Goal: Find contact information: Find contact information

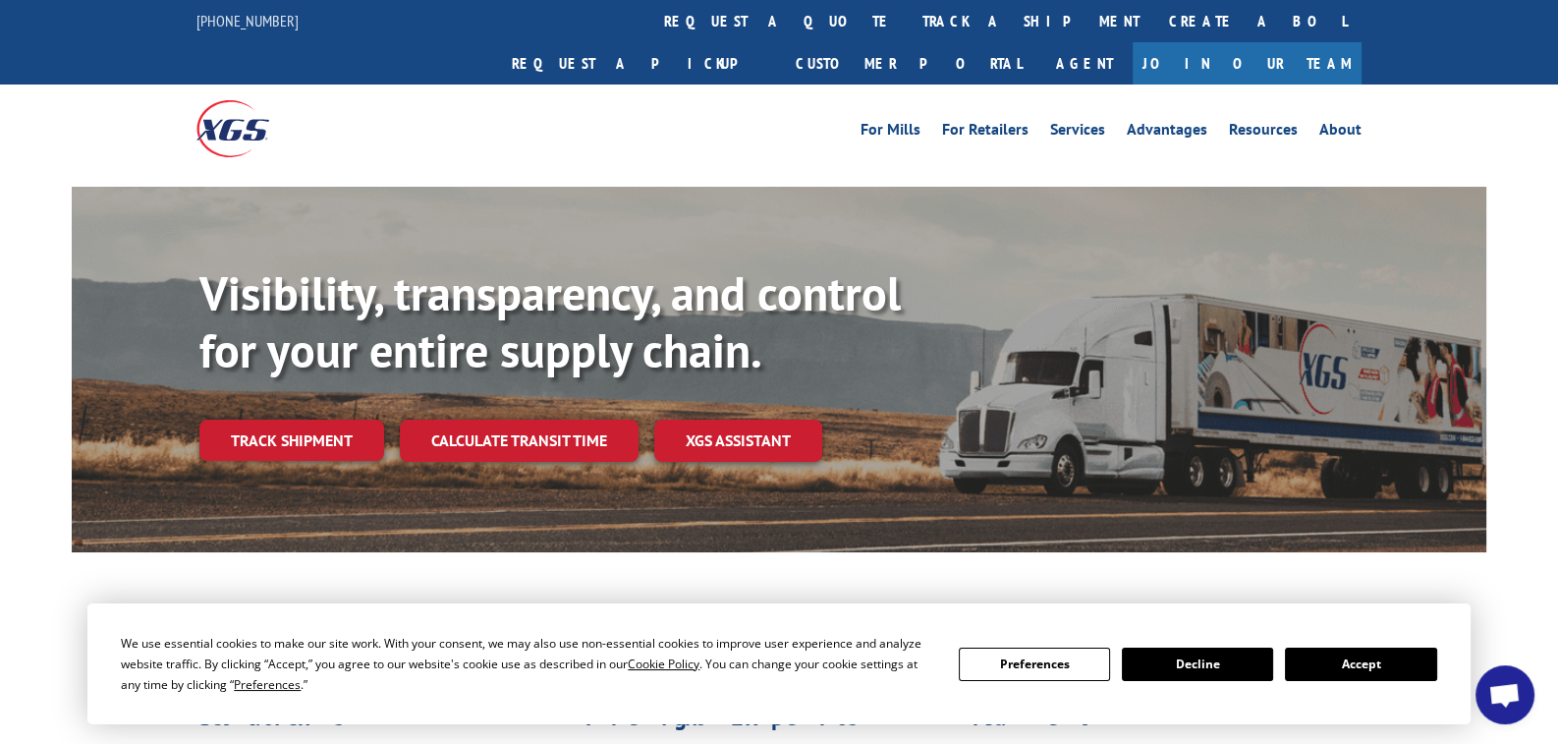
click at [1340, 668] on button "Accept" at bounding box center [1360, 664] width 151 height 33
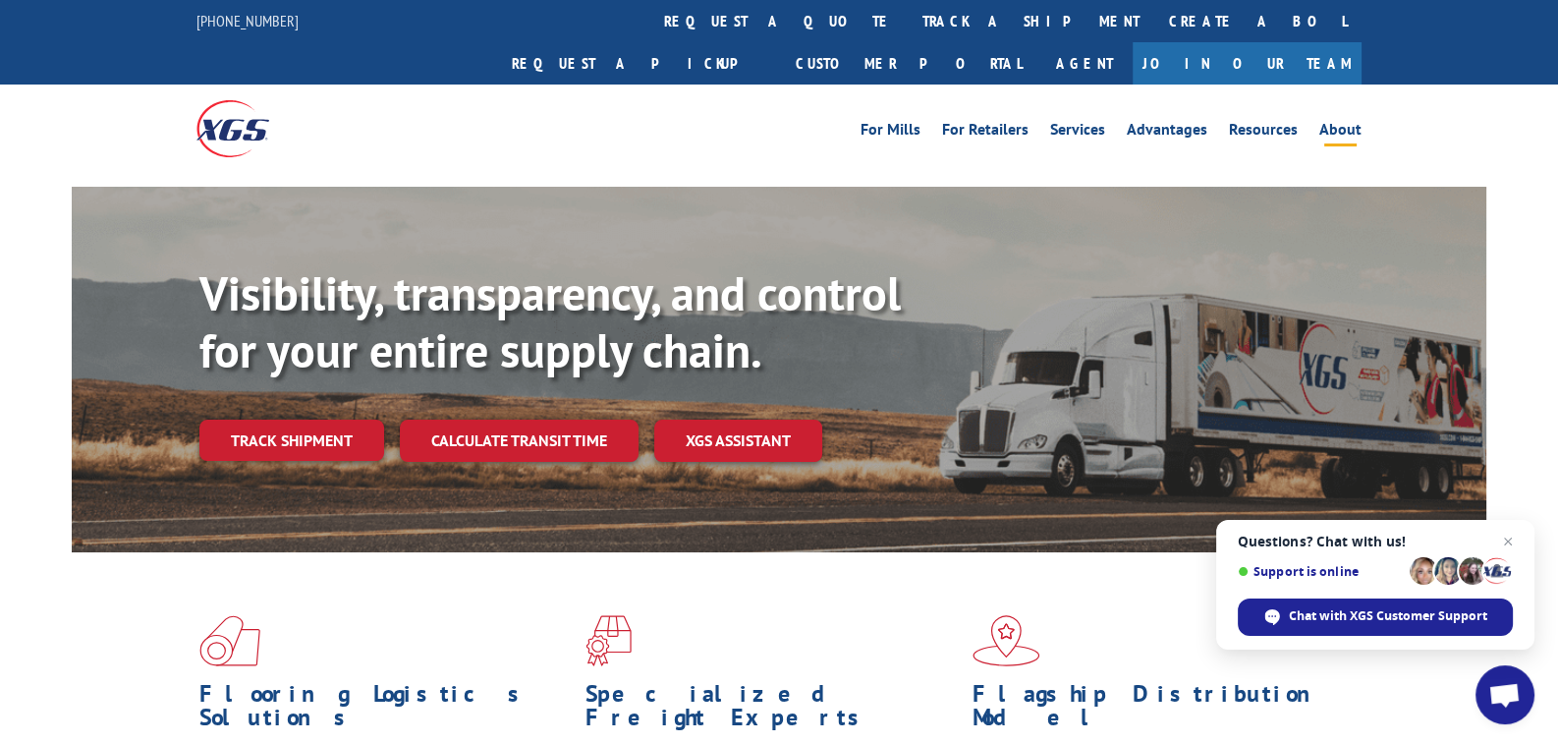
click at [1345, 122] on link "About" at bounding box center [1341, 133] width 42 height 22
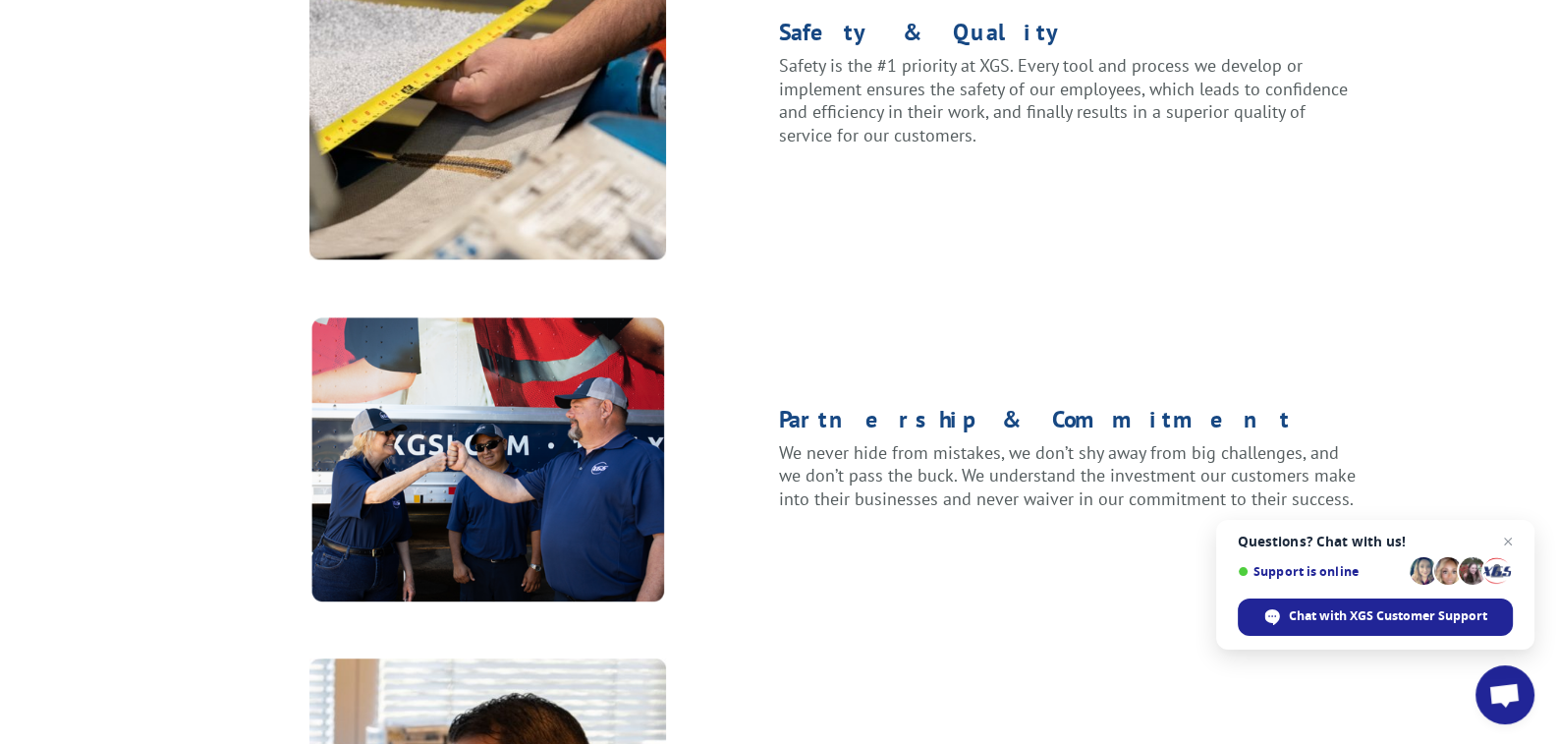
scroll to position [1768, 0]
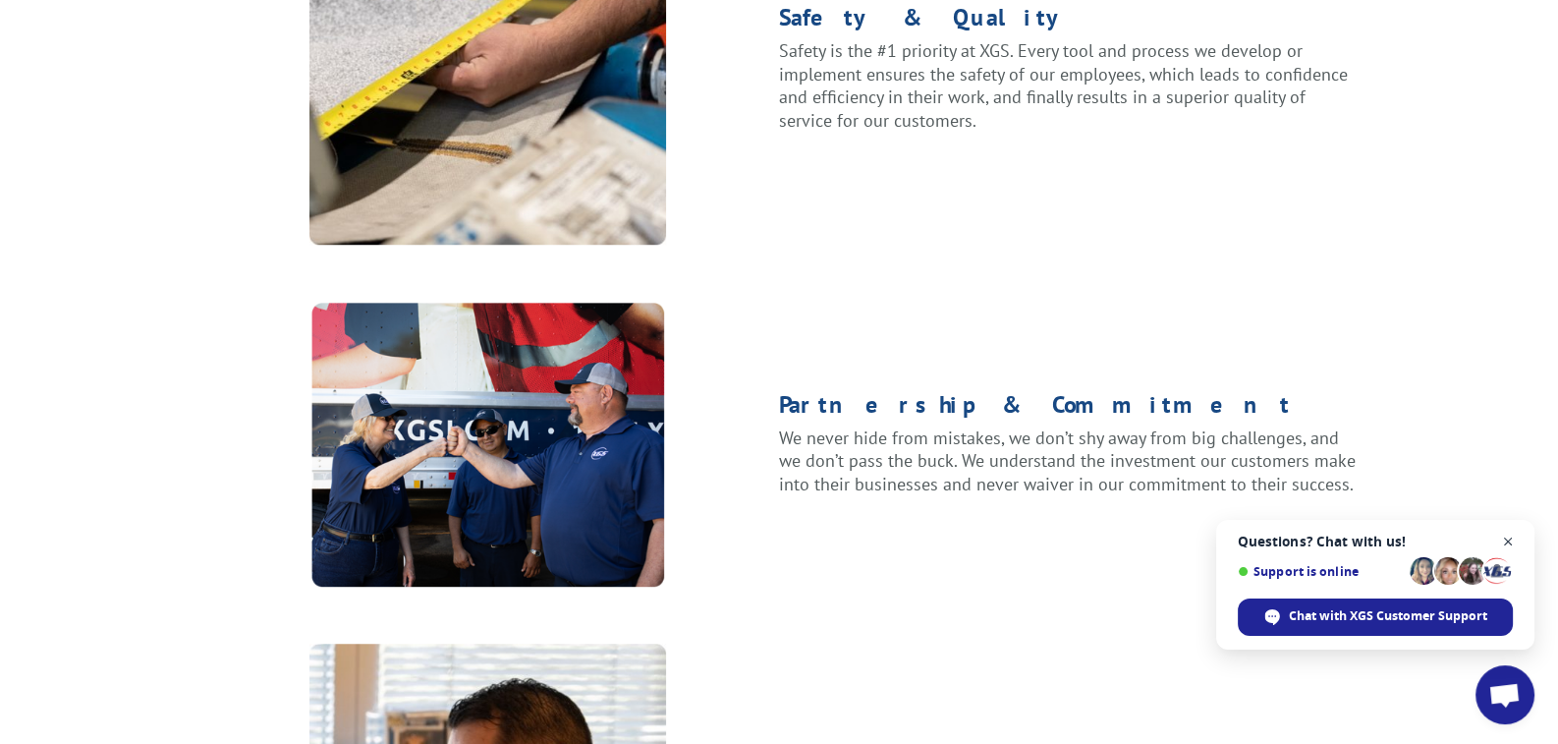
click at [1503, 546] on span "Close chat" at bounding box center [1508, 542] width 25 height 25
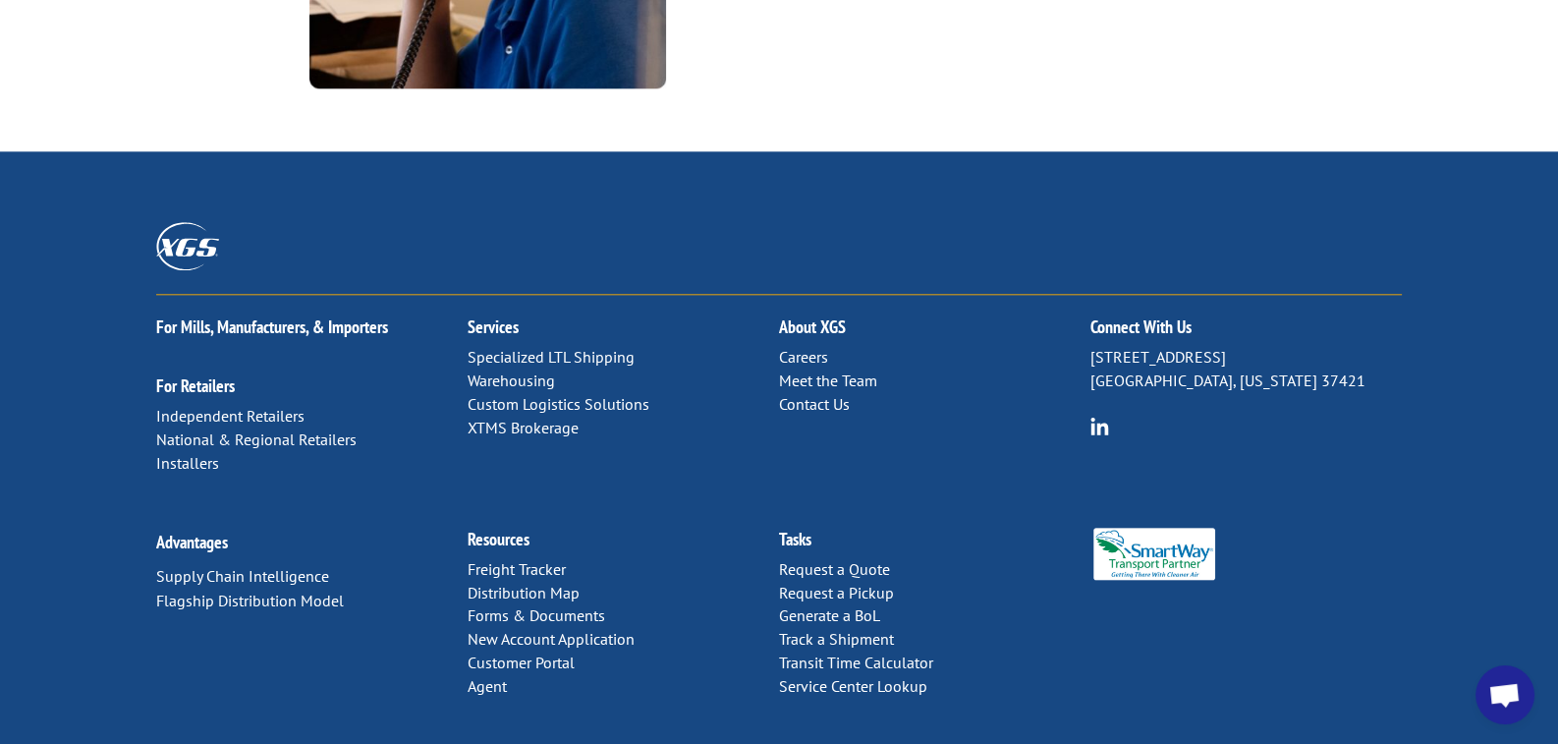
scroll to position [2680, 0]
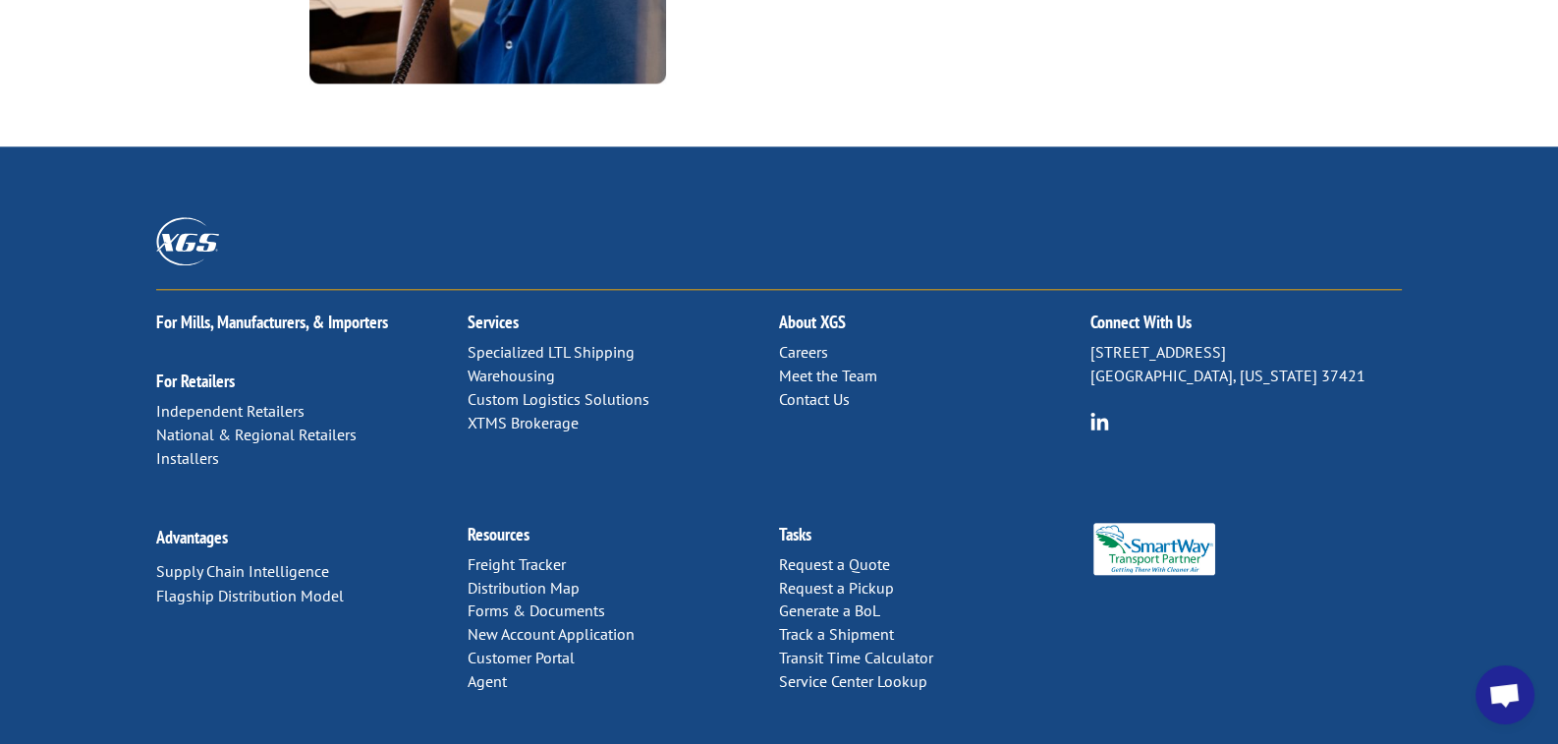
click at [838, 389] on link "Contact Us" at bounding box center [814, 399] width 71 height 20
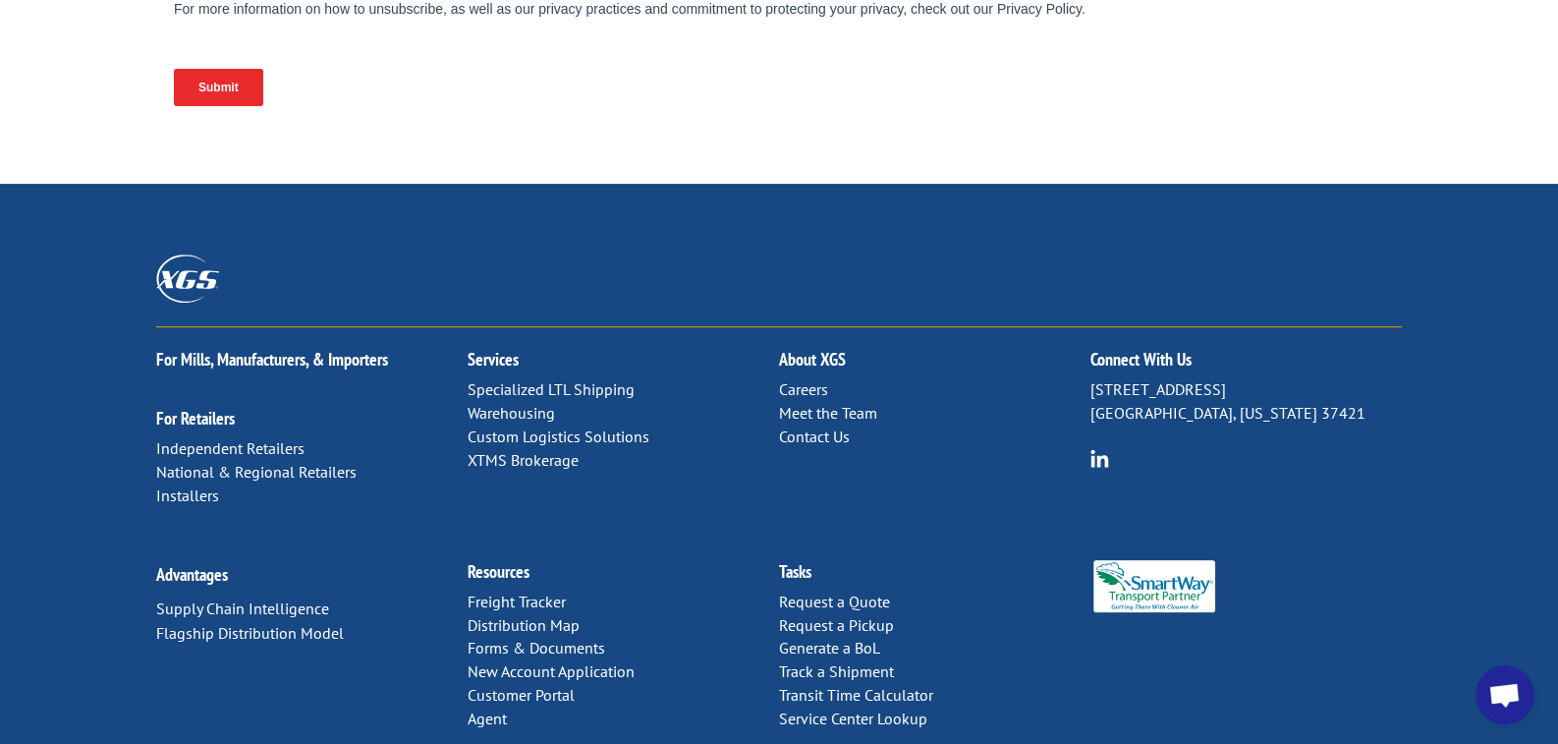
scroll to position [979, 0]
